Goal: Navigation & Orientation: Find specific page/section

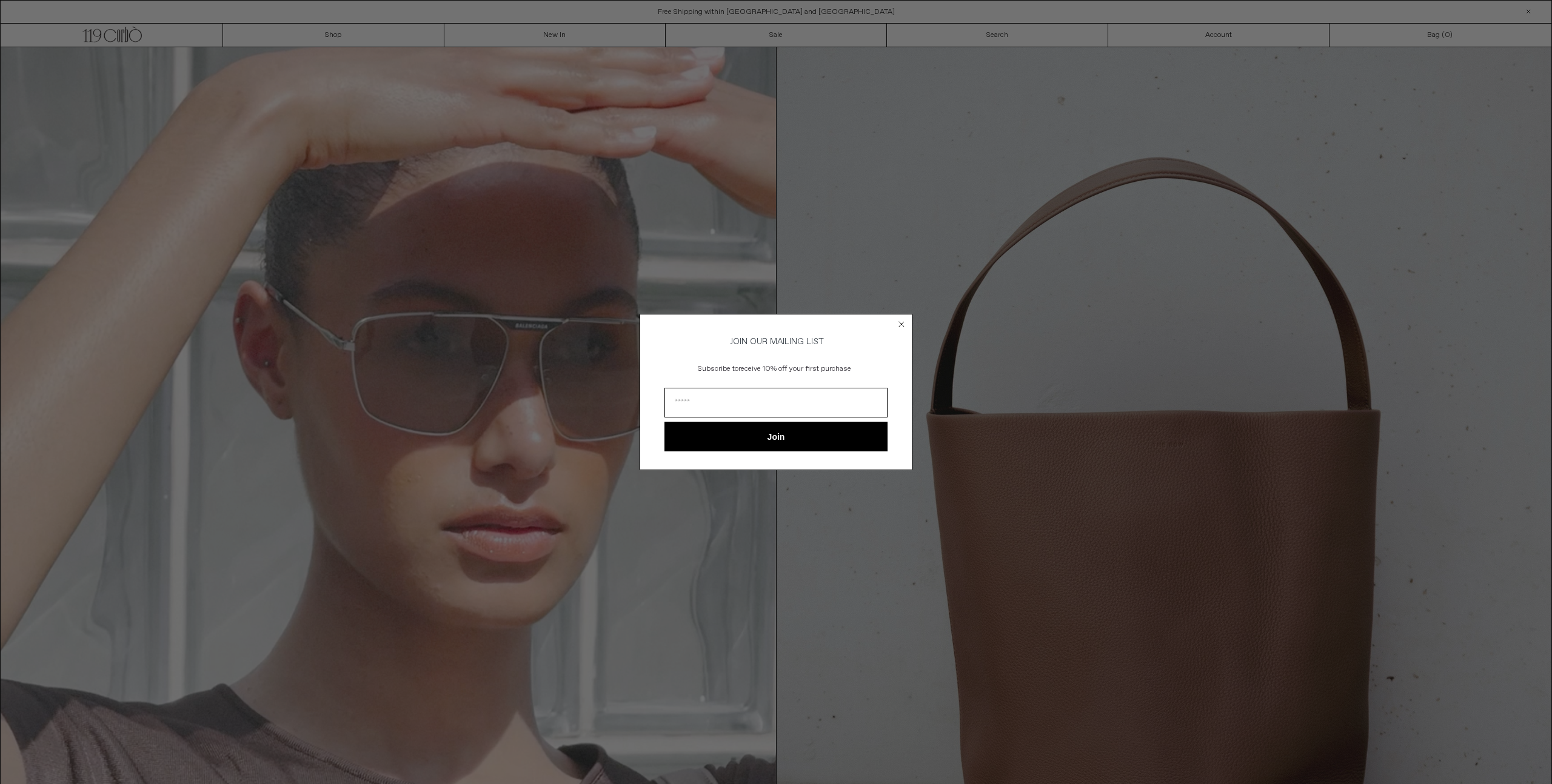
click at [899, 322] on circle "Close dialog" at bounding box center [901, 324] width 12 height 12
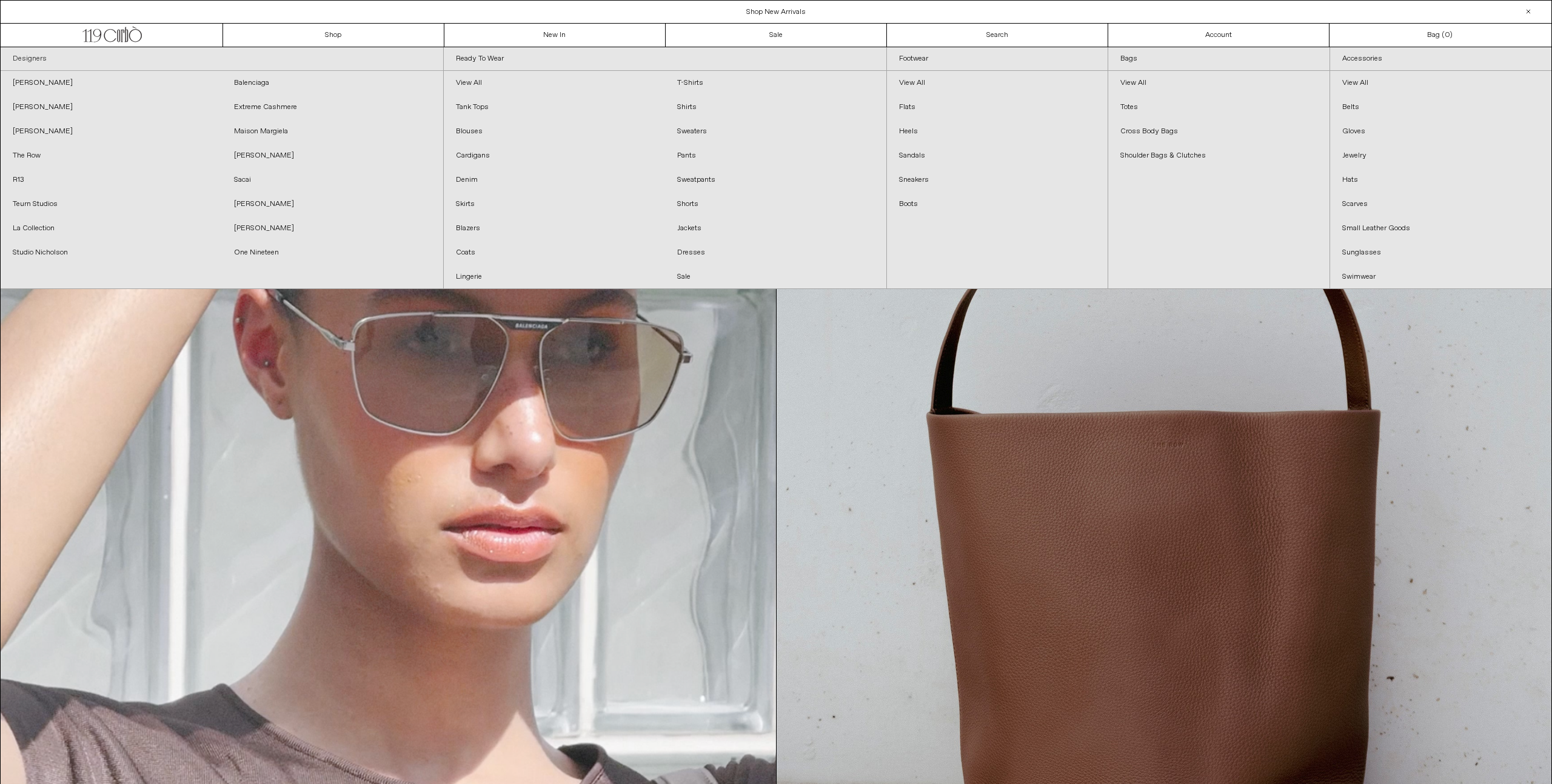
click at [32, 57] on link "Designers" at bounding box center [222, 59] width 442 height 24
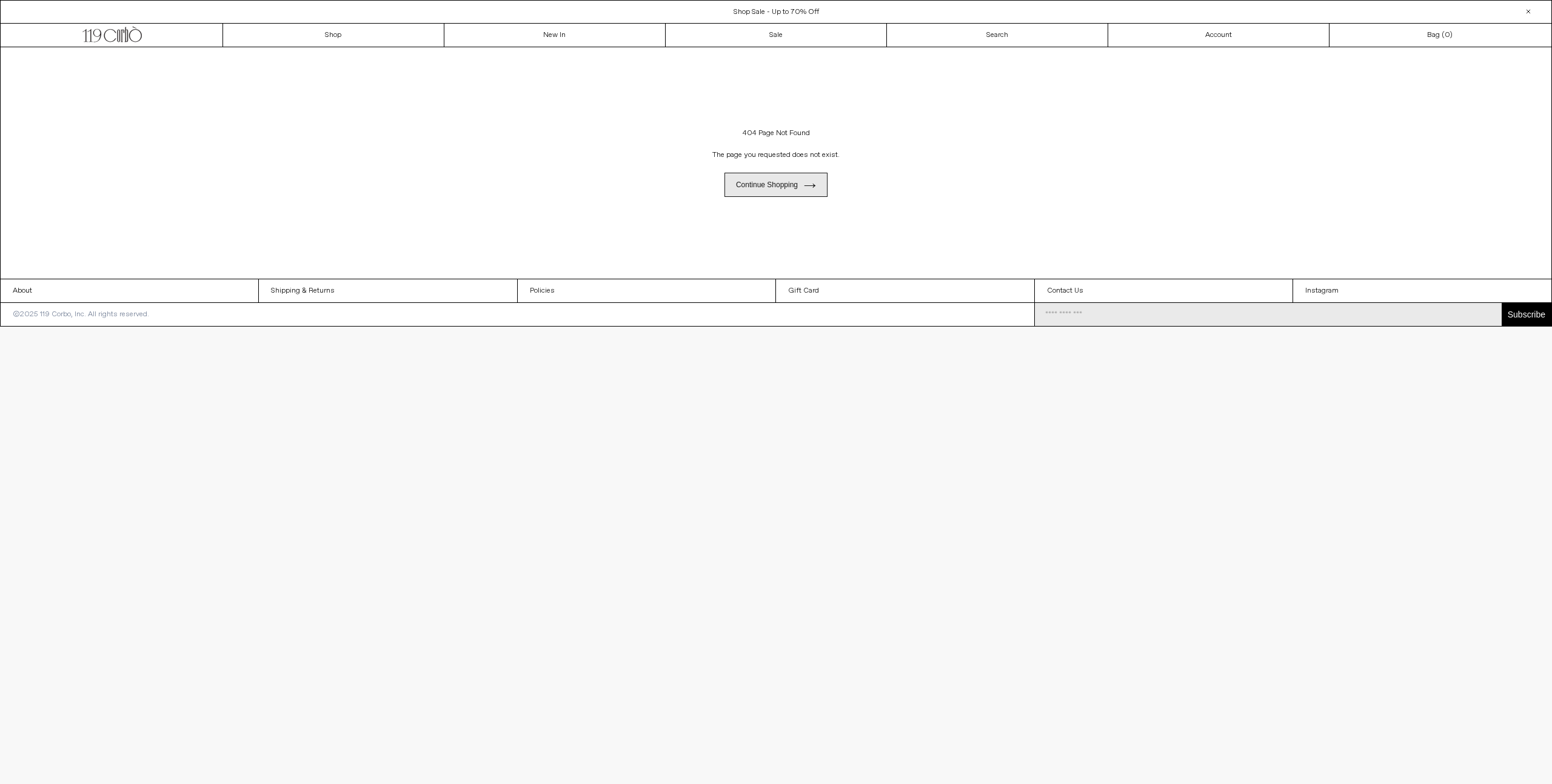
click at [787, 180] on link "Continue shopping" at bounding box center [776, 184] width 103 height 24
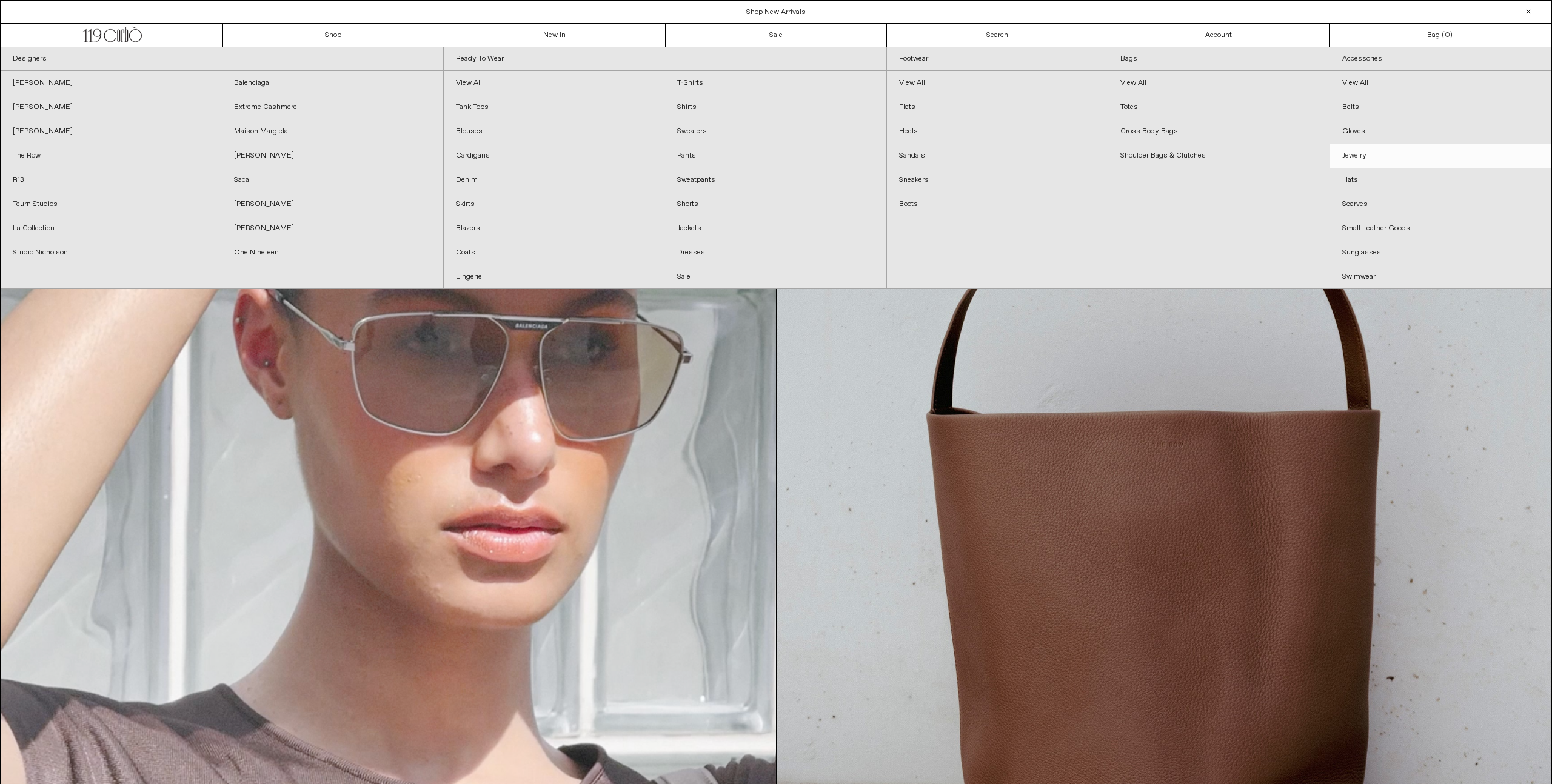
click at [1366, 152] on link "Jewelry" at bounding box center [1441, 155] width 222 height 24
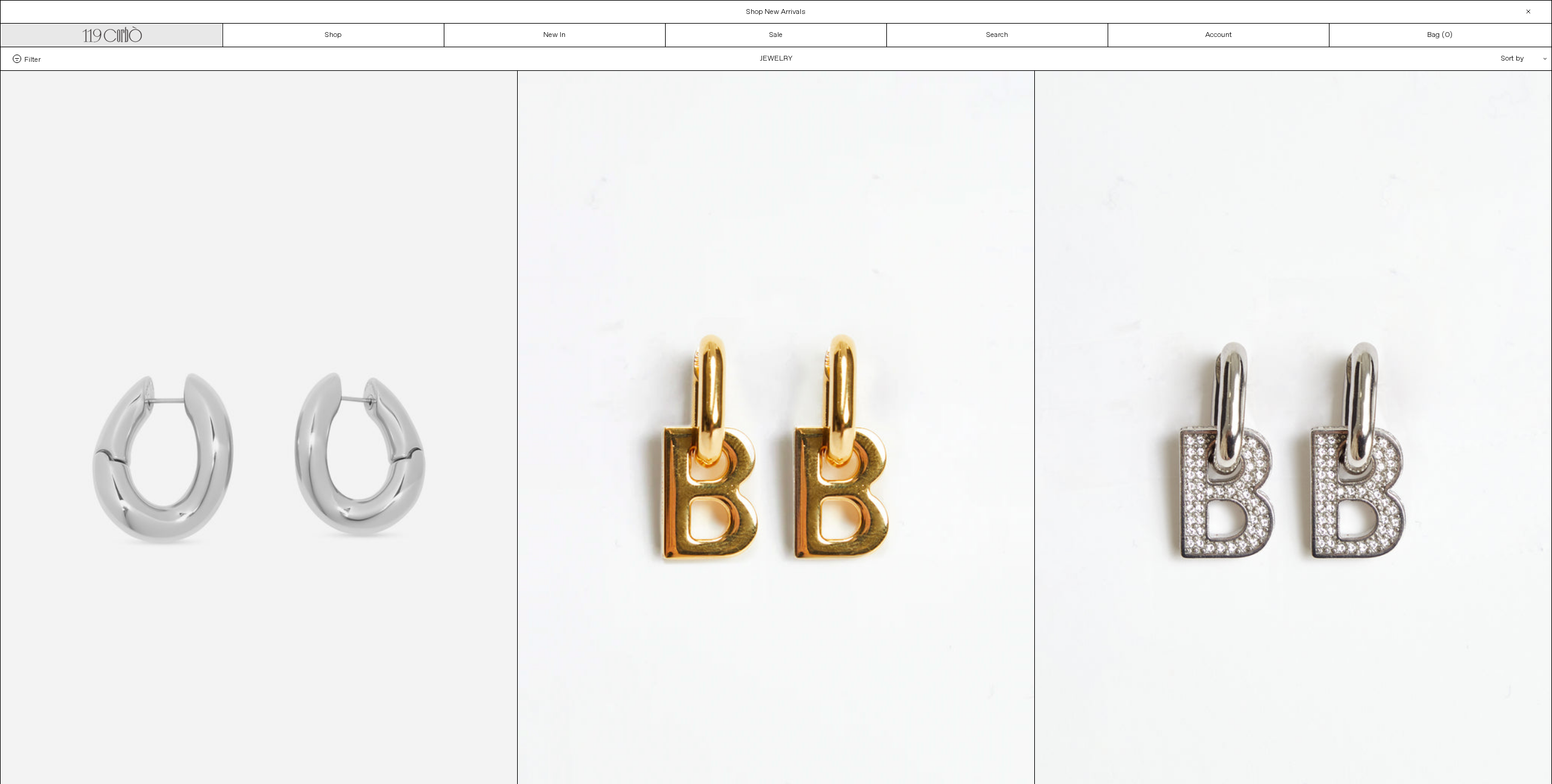
click at [99, 32] on icon ".cls-1, .cls-2 { fill: #231f20; stroke: #231f20; stroke-miterlimit: 10; stroke-…" at bounding box center [112, 33] width 60 height 18
